Goal: Task Accomplishment & Management: Complete application form

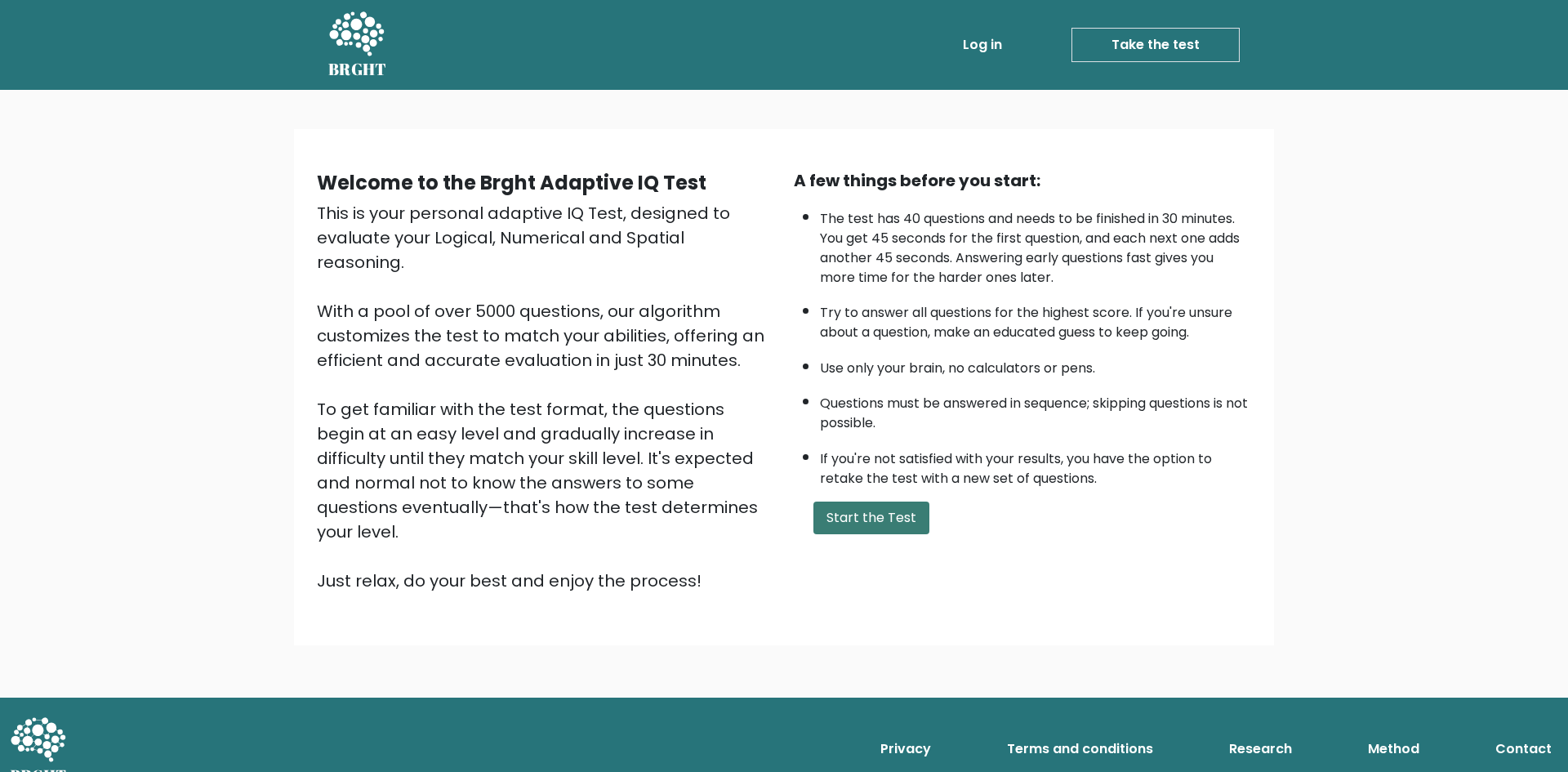
click at [906, 517] on button "Start the Test" at bounding box center [871, 517] width 116 height 33
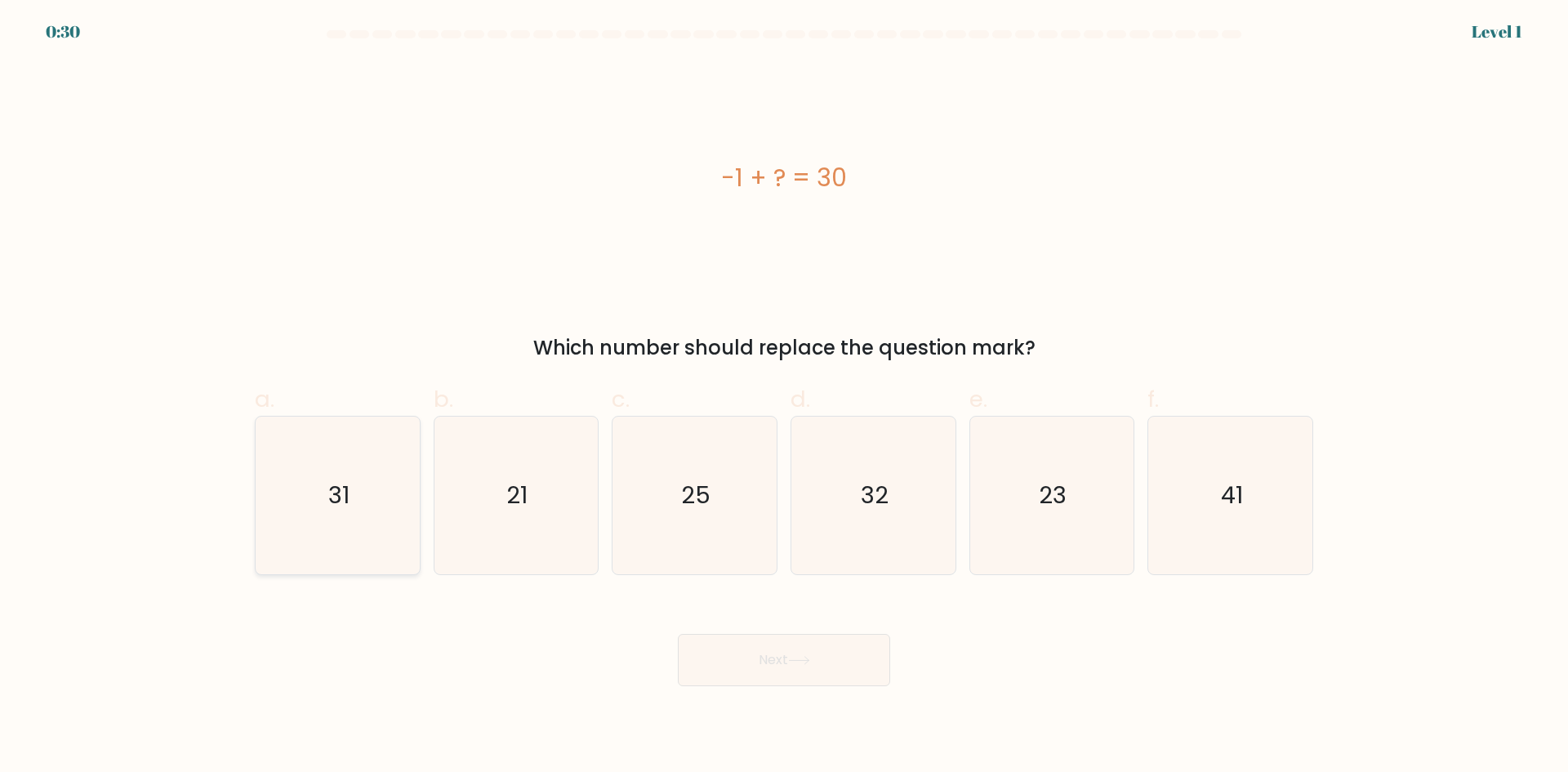
click at [365, 529] on icon "31" at bounding box center [338, 495] width 158 height 158
click at [784, 397] on input "a. 31" at bounding box center [784, 391] width 1 height 11
radio input "true"
click at [776, 665] on button "Next" at bounding box center [784, 659] width 212 height 52
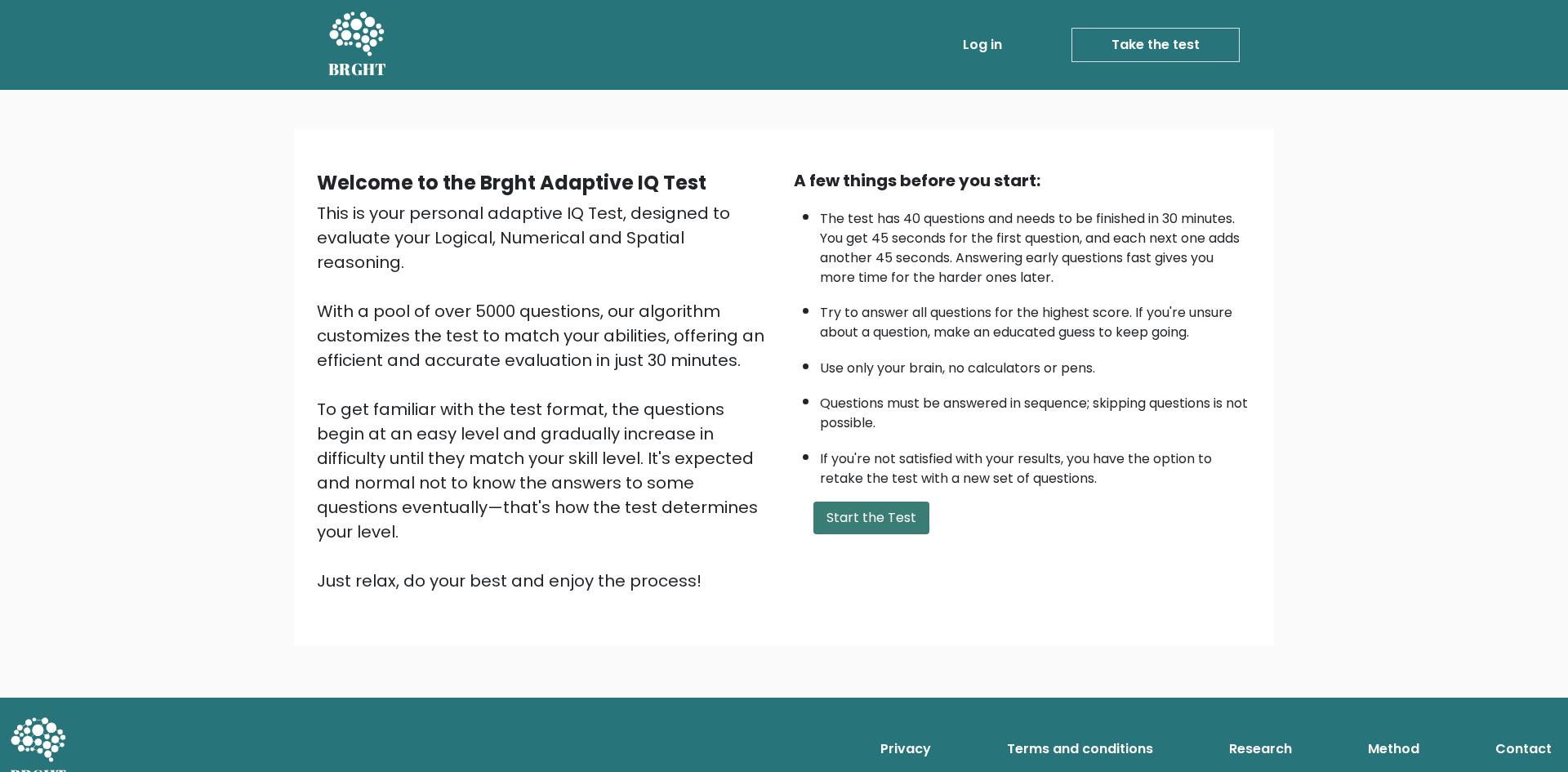
click at [891, 521] on button "Start the Test" at bounding box center [871, 517] width 116 height 33
click at [889, 516] on button "Start the Test" at bounding box center [871, 517] width 116 height 33
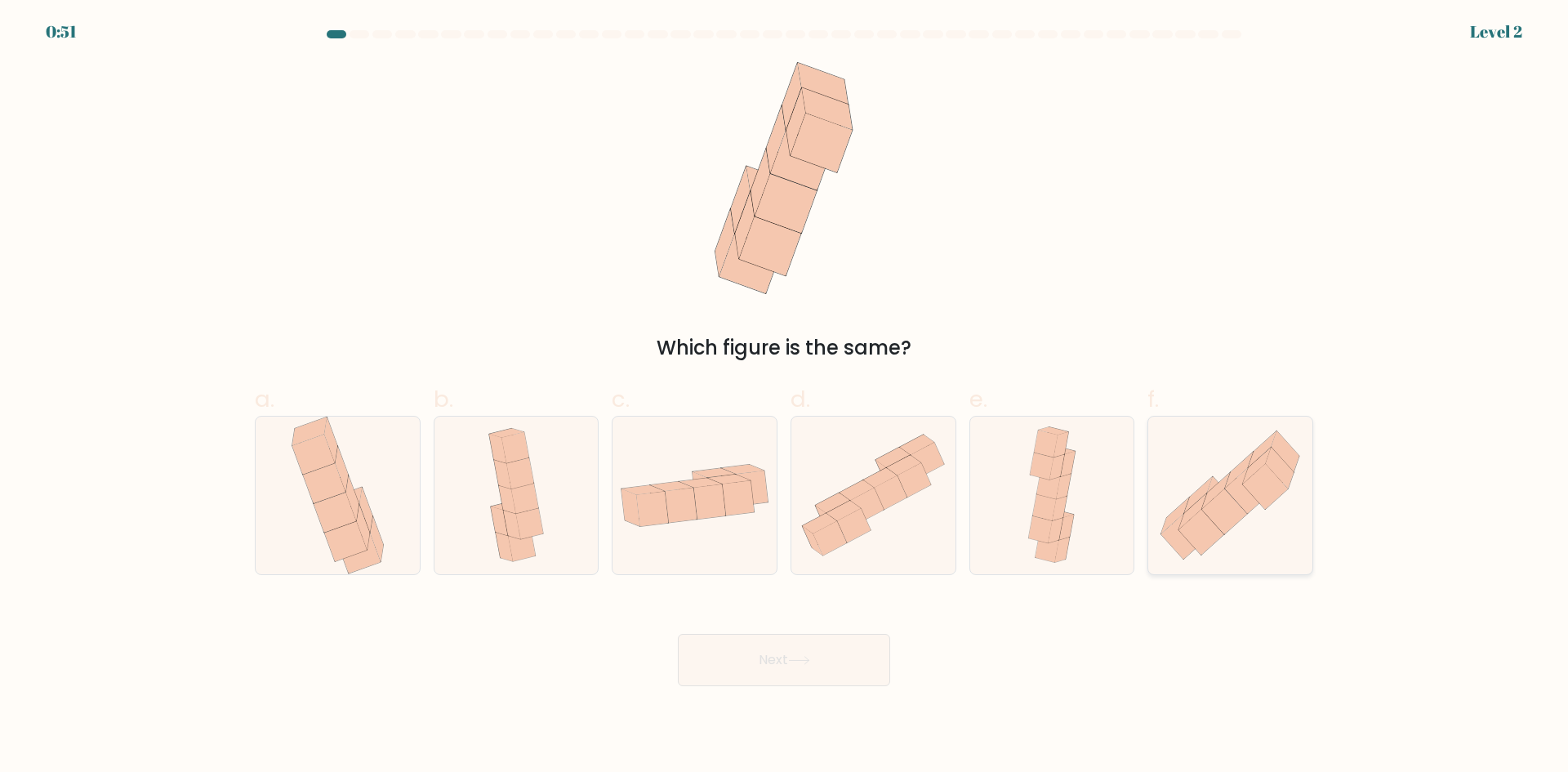
click at [1239, 517] on icon at bounding box center [1225, 512] width 45 height 46
click at [784, 397] on input "f." at bounding box center [784, 391] width 1 height 11
radio input "true"
click at [777, 681] on button "Next" at bounding box center [784, 659] width 212 height 52
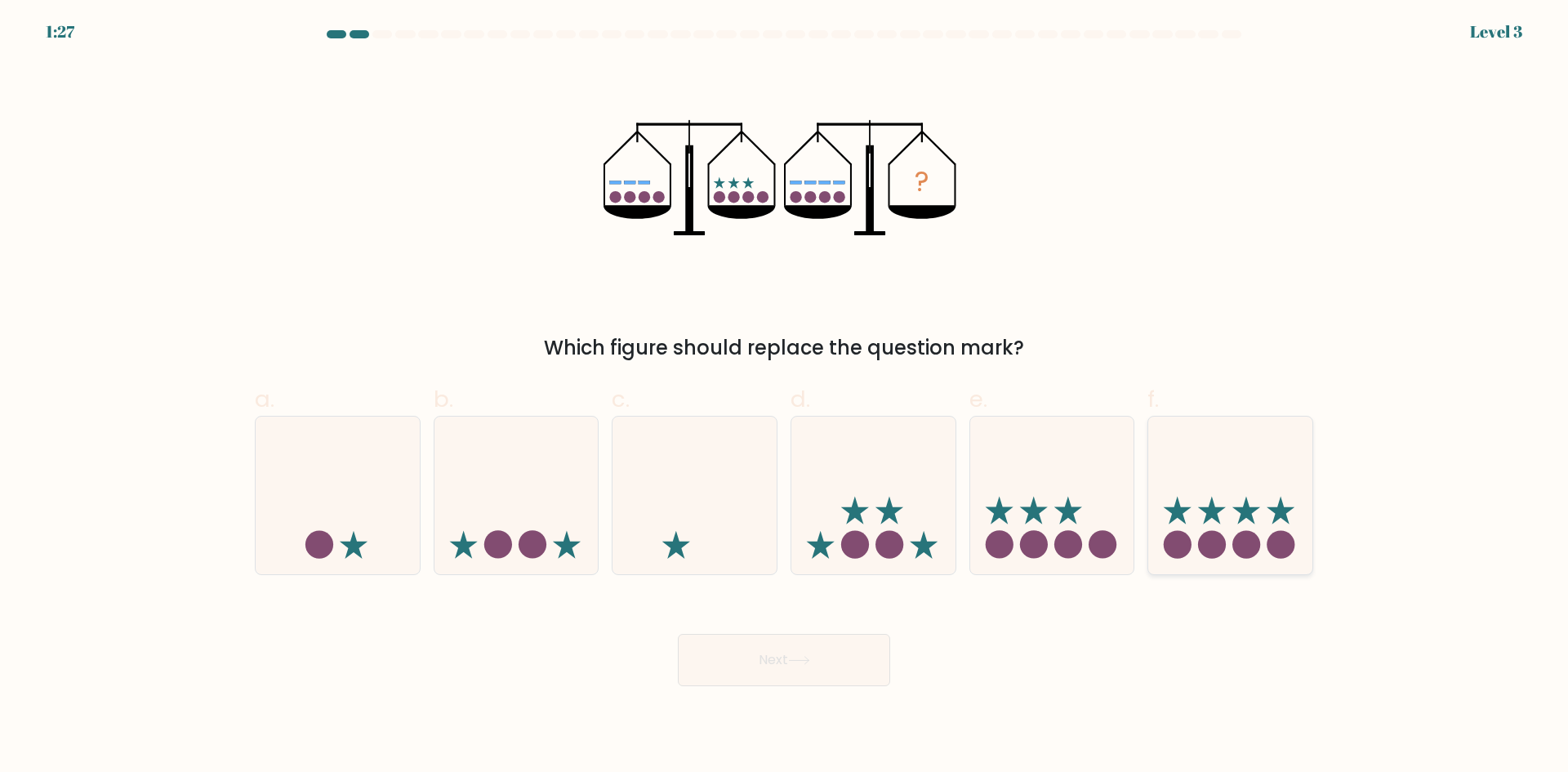
click at [1246, 547] on circle at bounding box center [1247, 544] width 28 height 28
click at [784, 397] on input "f." at bounding box center [784, 391] width 1 height 11
radio input "true"
click at [814, 654] on button "Next" at bounding box center [784, 659] width 212 height 52
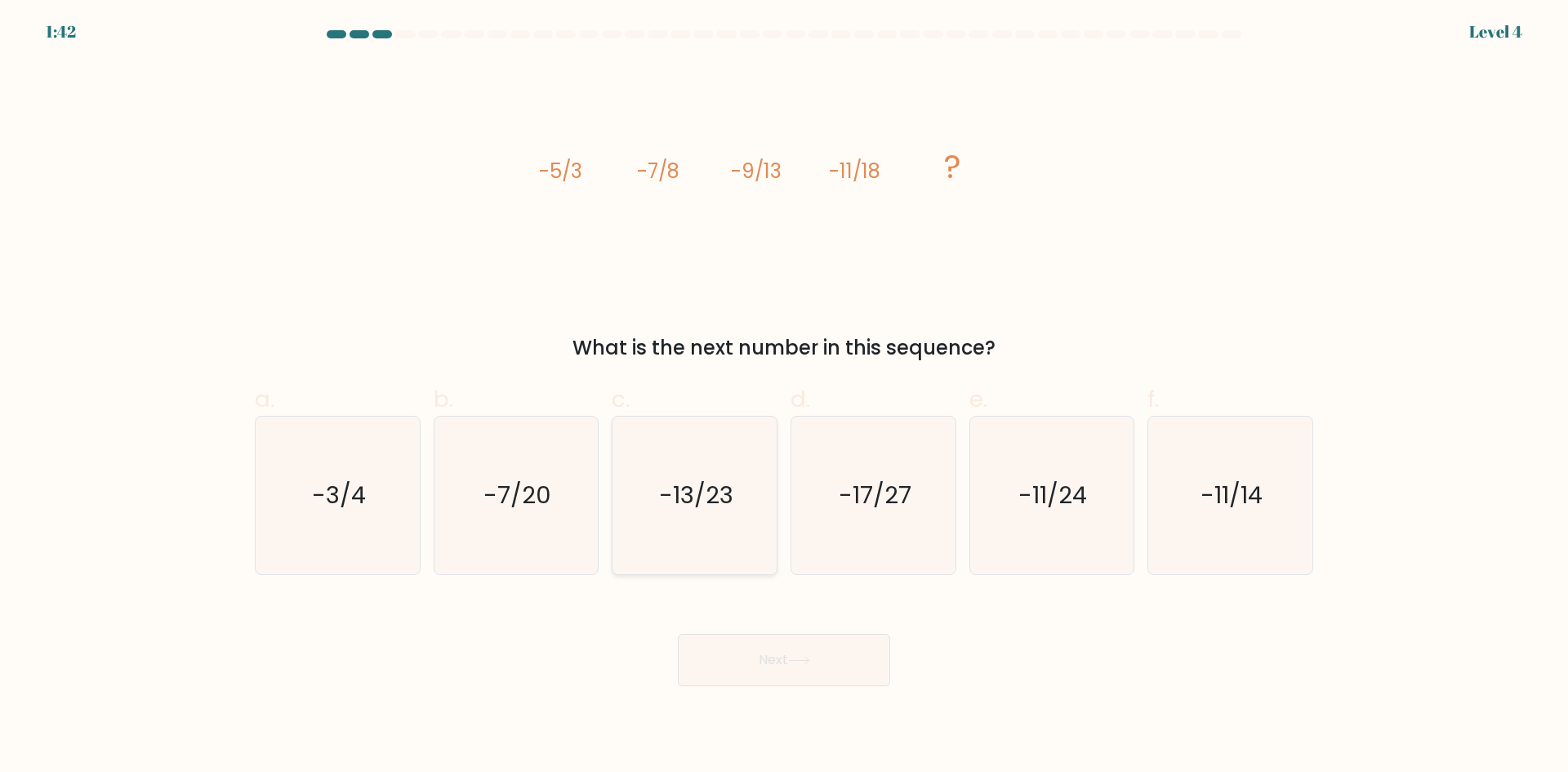
click at [706, 518] on icon "-13/23" at bounding box center [695, 495] width 158 height 158
click at [784, 397] on input "c. -13/23" at bounding box center [784, 391] width 1 height 11
radio input "true"
click at [768, 659] on button "Next" at bounding box center [784, 659] width 212 height 52
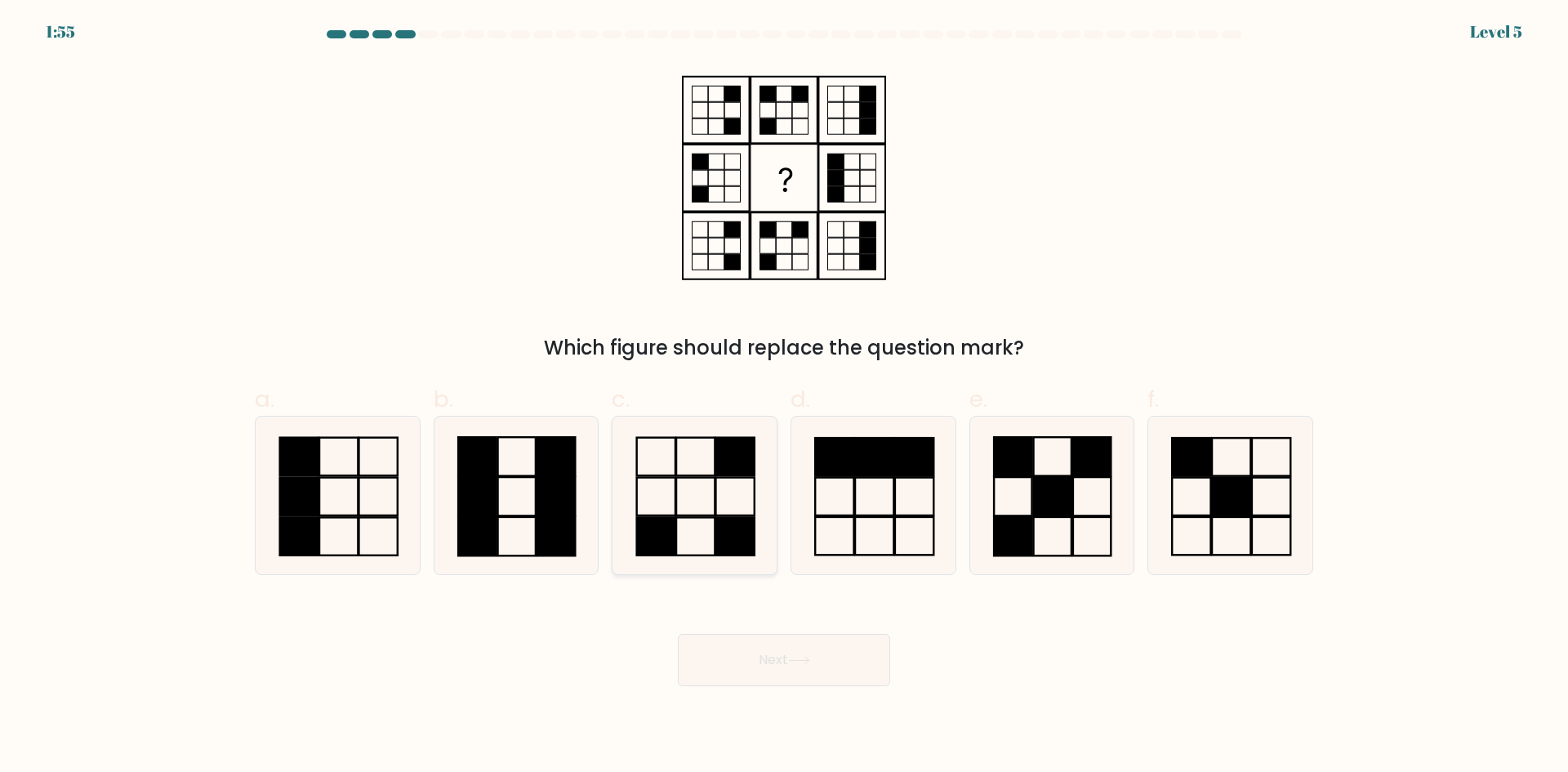
click at [700, 492] on icon at bounding box center [695, 495] width 158 height 158
click at [784, 397] on input "c." at bounding box center [784, 391] width 1 height 11
radio input "true"
click at [777, 668] on button "Next" at bounding box center [784, 659] width 212 height 52
drag, startPoint x: 1045, startPoint y: 644, endPoint x: 944, endPoint y: 650, distance: 101.2
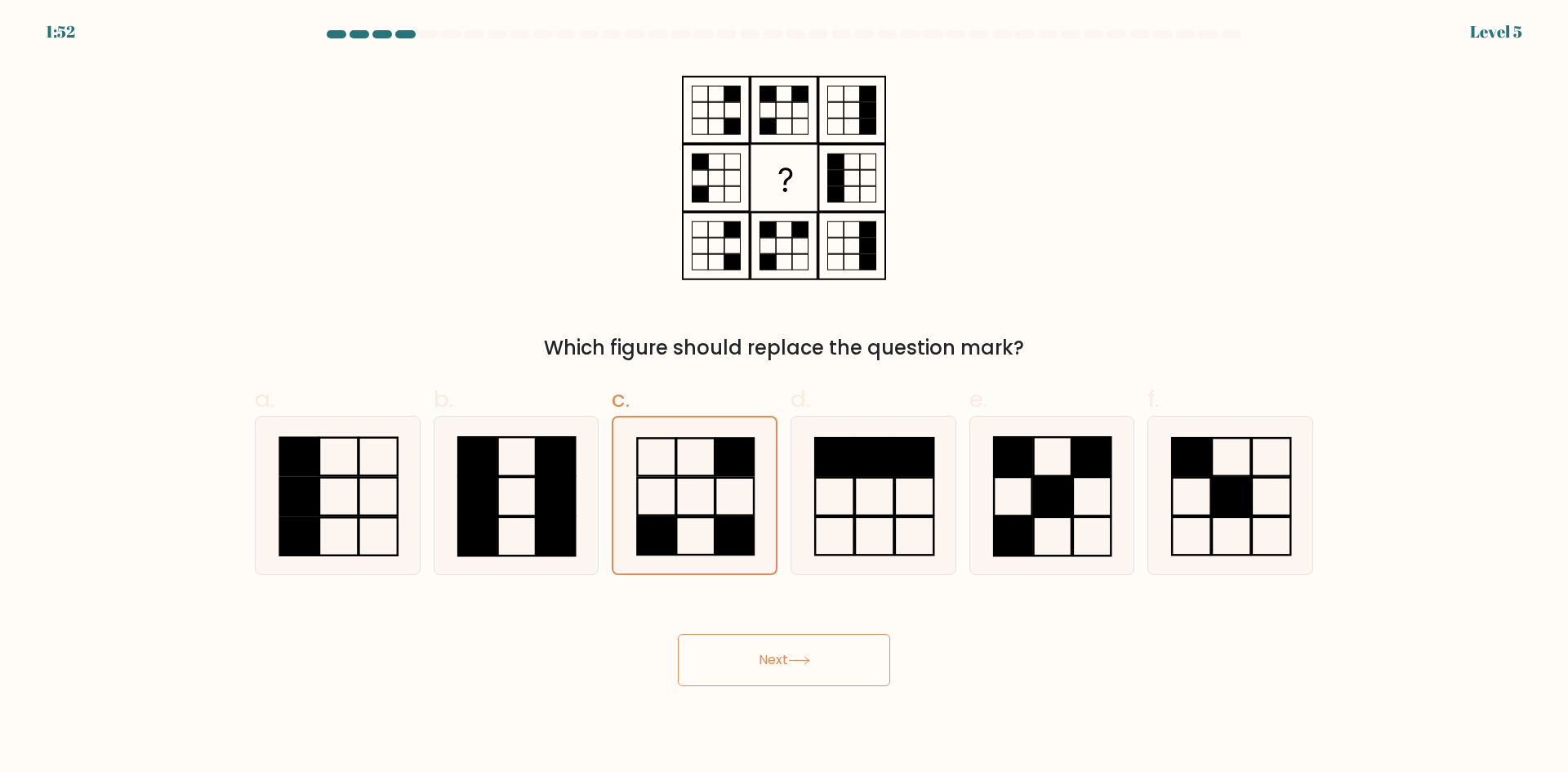
click at [1044, 644] on div "Next" at bounding box center [784, 640] width 1078 height 91
click at [810, 661] on icon at bounding box center [799, 660] width 22 height 9
click at [672, 529] on rect at bounding box center [657, 536] width 38 height 37
click at [784, 397] on input "c." at bounding box center [784, 391] width 1 height 11
click at [772, 666] on button "Next" at bounding box center [784, 659] width 212 height 52
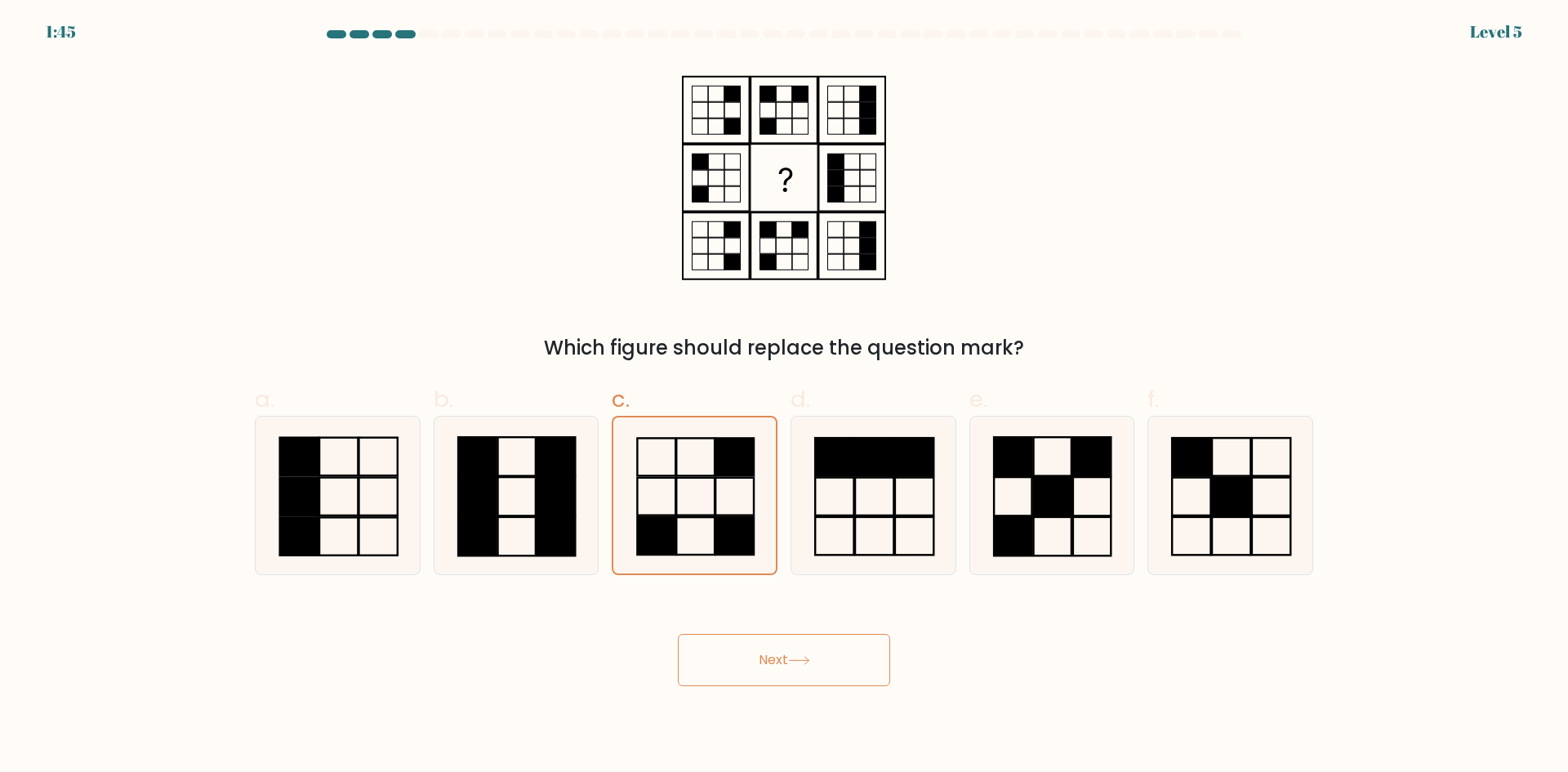
click at [772, 666] on button "Next" at bounding box center [784, 659] width 212 height 52
click at [691, 500] on icon at bounding box center [695, 495] width 156 height 156
click at [784, 397] on input "c." at bounding box center [784, 391] width 1 height 11
click at [691, 500] on icon at bounding box center [695, 495] width 156 height 156
click at [784, 397] on input "c." at bounding box center [784, 391] width 1 height 11
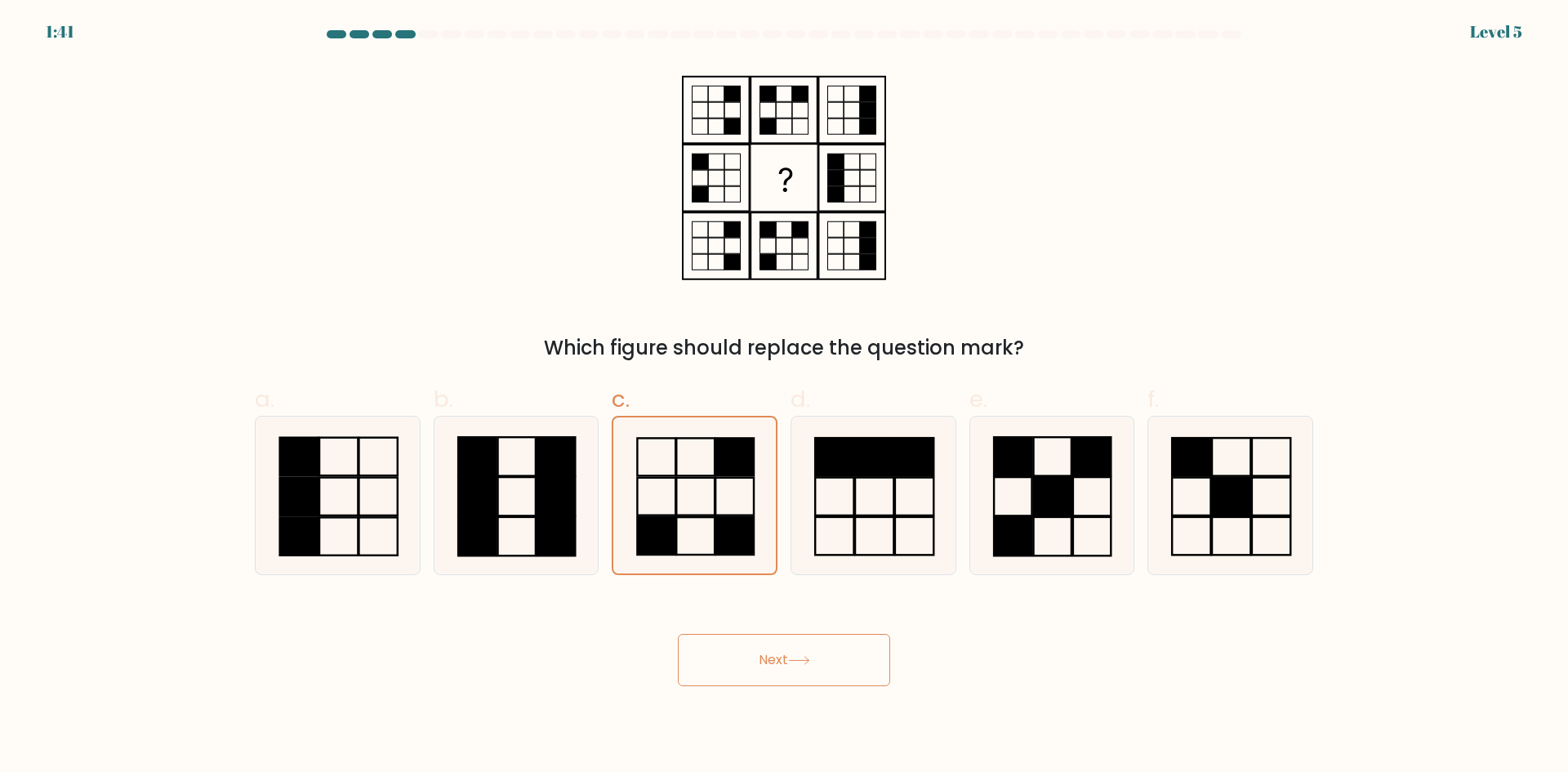
click at [781, 653] on button "Next" at bounding box center [784, 659] width 212 height 52
click at [782, 653] on button "Next" at bounding box center [784, 659] width 212 height 52
click at [721, 515] on rect at bounding box center [734, 496] width 38 height 37
click at [784, 397] on input "c." at bounding box center [784, 391] width 1 height 11
drag, startPoint x: 721, startPoint y: 515, endPoint x: 779, endPoint y: 652, distance: 148.8
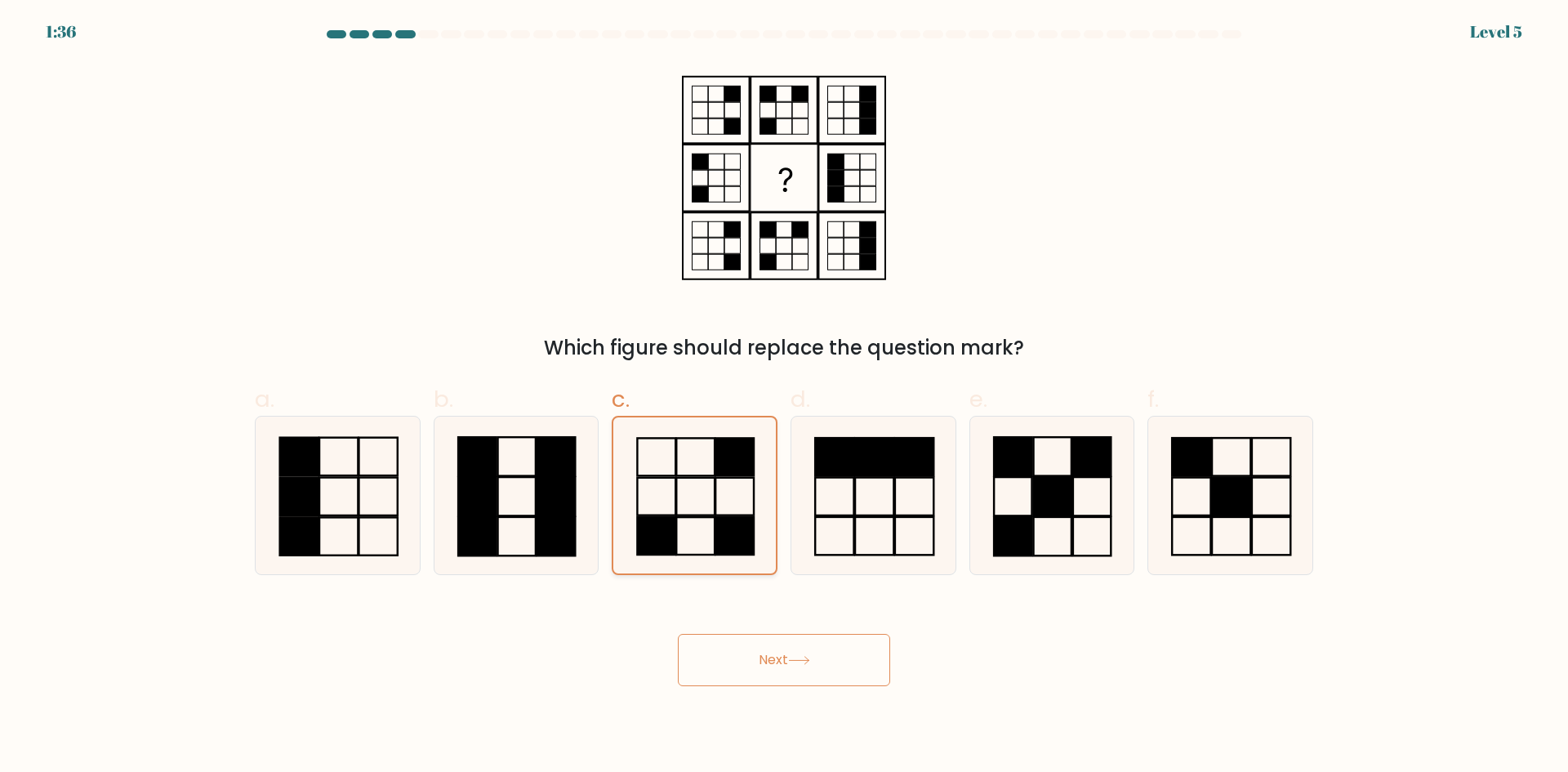
click at [721, 515] on rect at bounding box center [734, 496] width 38 height 37
click at [784, 397] on input "c." at bounding box center [784, 391] width 1 height 11
click at [792, 671] on button "Next" at bounding box center [784, 659] width 212 height 52
click at [792, 671] on button "Next" at bounding box center [784, 659] width 212 height 52
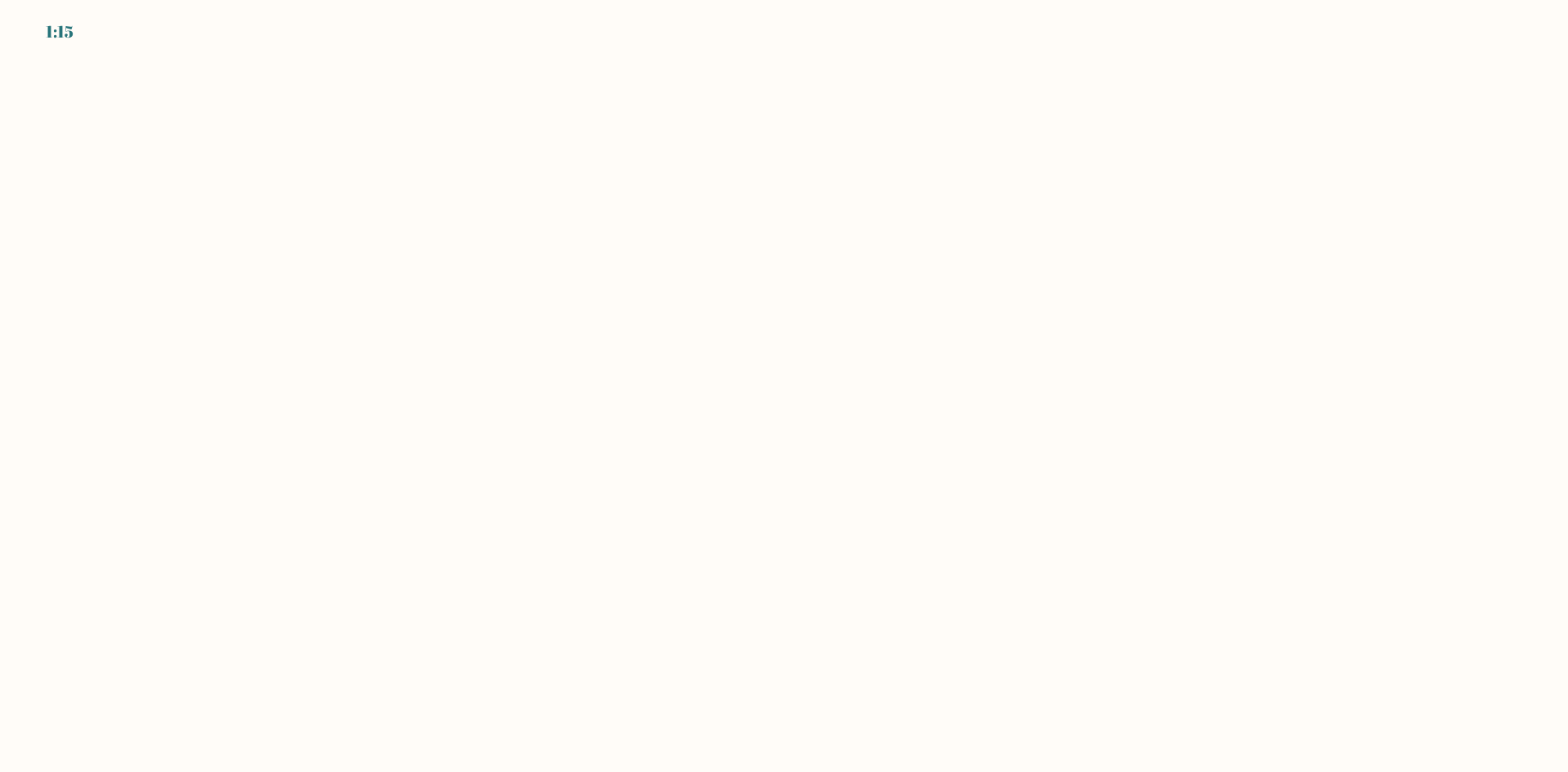
click at [751, 673] on body "1:15" at bounding box center [784, 386] width 1568 height 772
drag, startPoint x: 491, startPoint y: 179, endPoint x: 452, endPoint y: 147, distance: 50.4
click at [489, 179] on body "1:13" at bounding box center [784, 386] width 1568 height 772
drag, startPoint x: 837, startPoint y: 118, endPoint x: 1213, endPoint y: 89, distance: 377.1
click at [1225, 70] on body "0:58" at bounding box center [784, 386] width 1568 height 772
